Goal: Download file/media

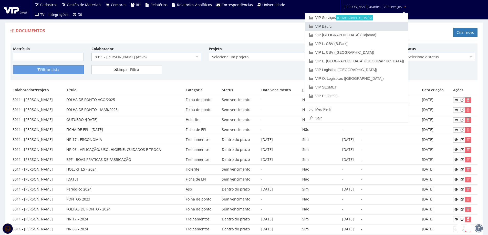
click at [347, 26] on link "VIP Bauru" at bounding box center [356, 26] width 103 height 9
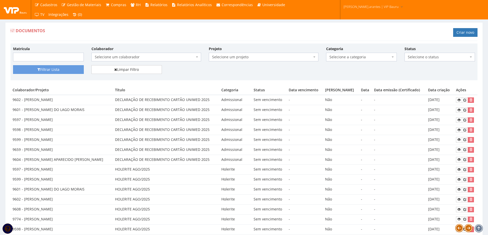
click at [118, 57] on span "Selecione um colaborador" at bounding box center [145, 57] width 100 height 5
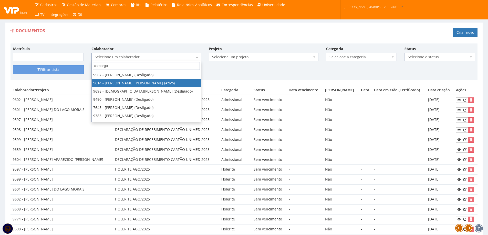
type input "camargo"
select select "3784"
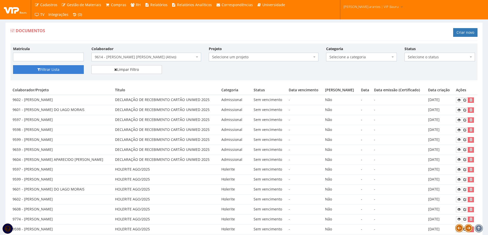
click at [57, 69] on button "Filtrar Lista" at bounding box center [48, 69] width 71 height 9
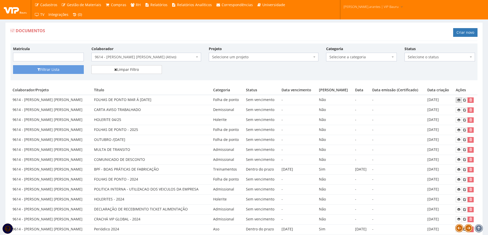
click at [457, 100] on icon at bounding box center [458, 100] width 3 height 4
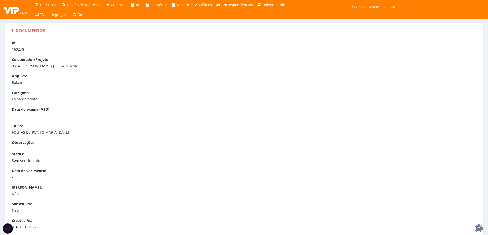
click at [17, 82] on link "Baixar" at bounding box center [17, 82] width 11 height 5
